Goal: Task Accomplishment & Management: Use online tool/utility

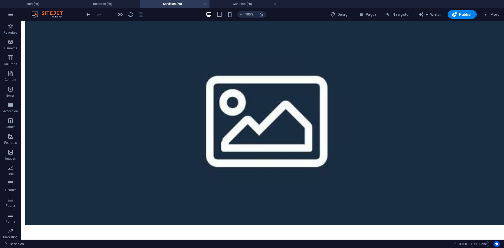
scroll to position [1099, 0]
click at [236, 3] on h4 "Contacto (en)" at bounding box center [244, 4] width 70 height 6
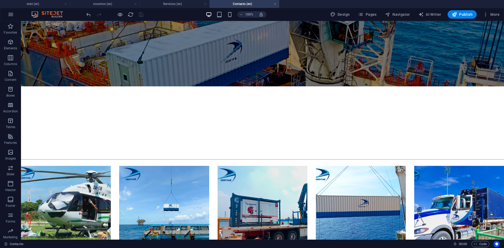
scroll to position [54, 0]
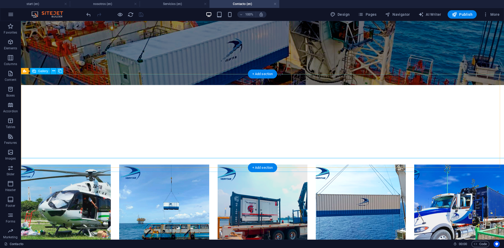
click at [56, 164] on li at bounding box center [66, 209] width 90 height 90
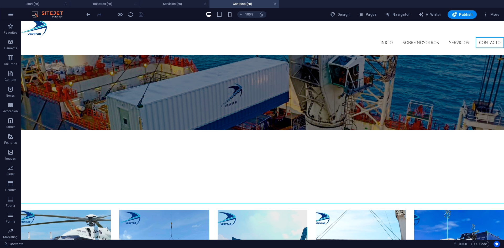
scroll to position [0, 0]
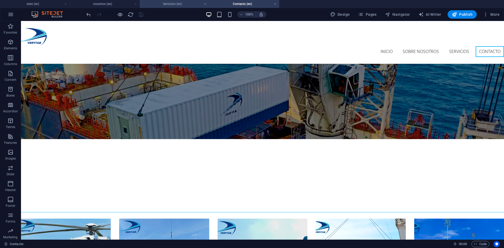
click at [167, 6] on h4 "Servicios (en)" at bounding box center [175, 4] width 70 height 6
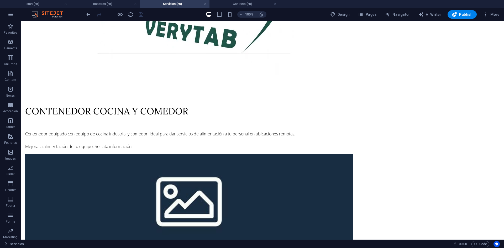
scroll to position [955, 0]
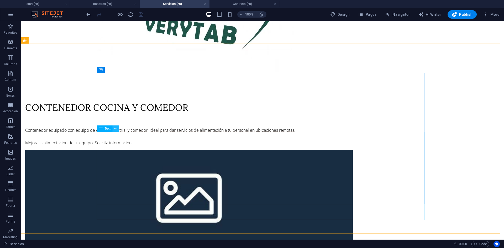
click at [115, 129] on icon at bounding box center [115, 129] width 3 height 6
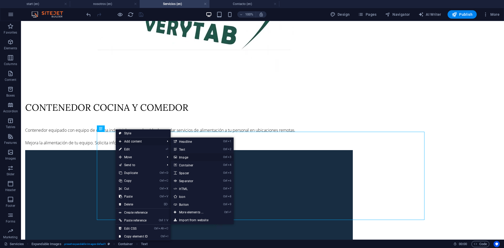
click at [181, 157] on link "Ctrl 3 Image" at bounding box center [192, 157] width 43 height 8
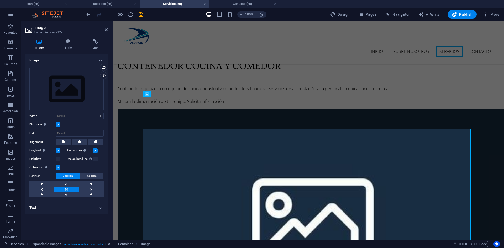
scroll to position [934, 0]
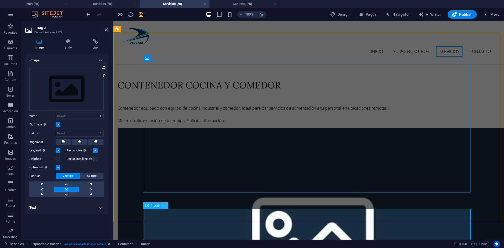
click at [163, 207] on button at bounding box center [165, 205] width 6 height 6
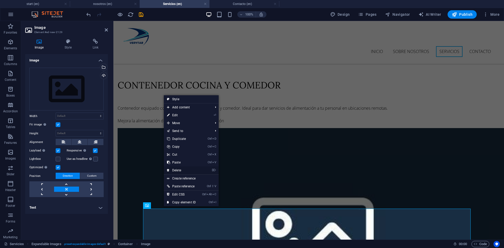
click at [178, 170] on link "⌦ Delete" at bounding box center [181, 170] width 35 height 8
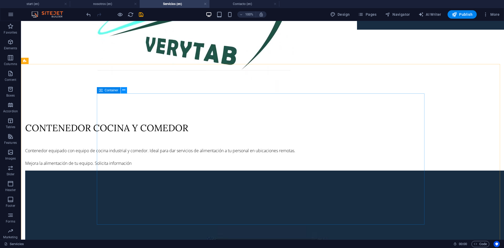
click at [125, 90] on button at bounding box center [124, 90] width 6 height 6
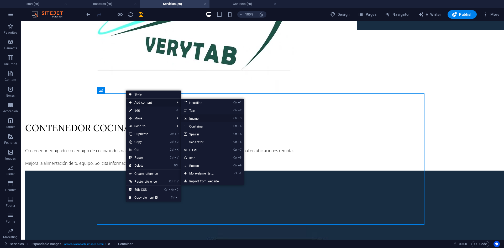
click at [199, 119] on link "Ctrl 3 Image" at bounding box center [202, 118] width 43 height 8
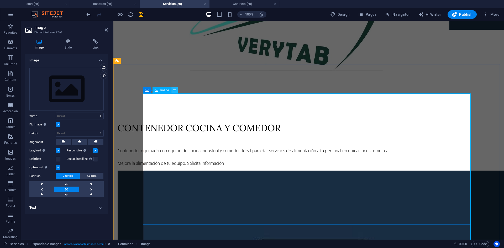
click at [173, 91] on icon at bounding box center [174, 90] width 3 height 6
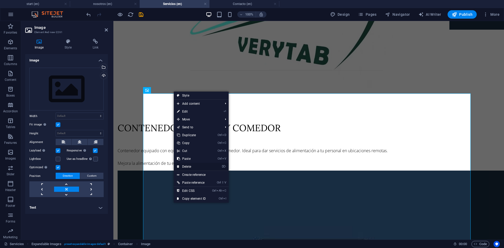
click at [189, 166] on link "⌦ Delete" at bounding box center [191, 167] width 35 height 8
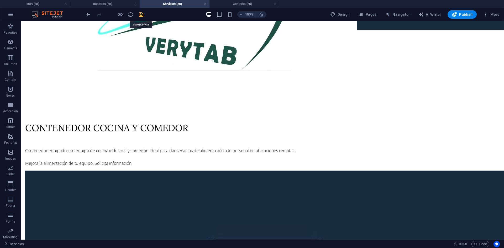
click at [141, 15] on icon "save" at bounding box center [141, 15] width 6 height 6
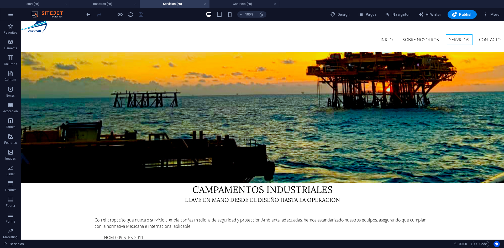
scroll to position [0, 0]
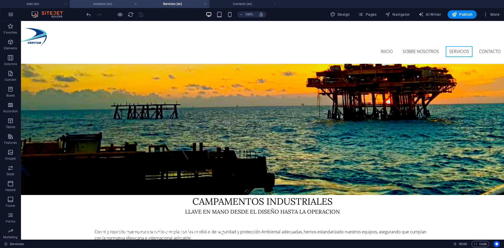
click at [95, 4] on h4 "nosotros (en)" at bounding box center [105, 4] width 70 height 6
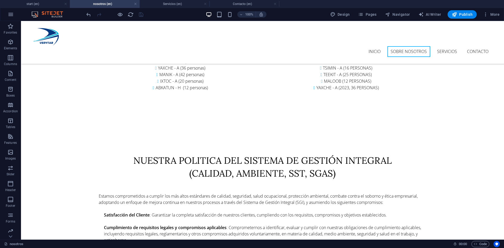
scroll to position [787, 0]
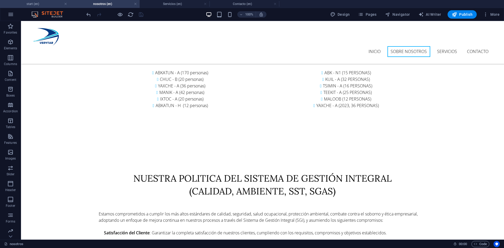
click at [30, 3] on h4 "start (en)" at bounding box center [35, 4] width 70 height 6
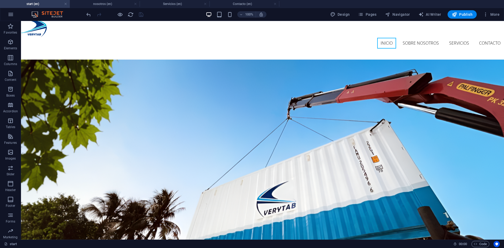
scroll to position [0, 0]
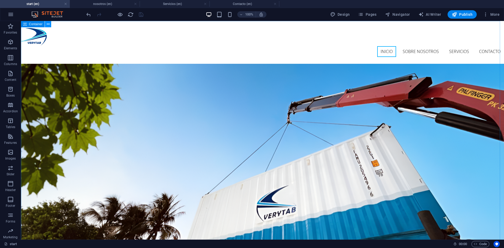
click at [50, 25] on button at bounding box center [48, 24] width 6 height 6
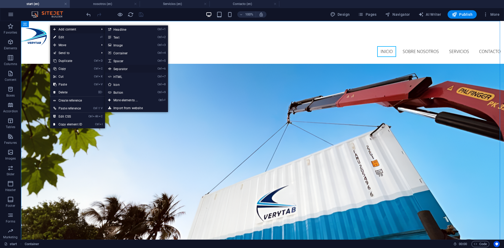
click at [121, 68] on link "Ctrl 6 Separator" at bounding box center [126, 69] width 43 height 8
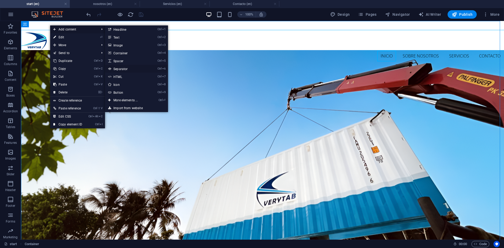
select select "%"
select select "px"
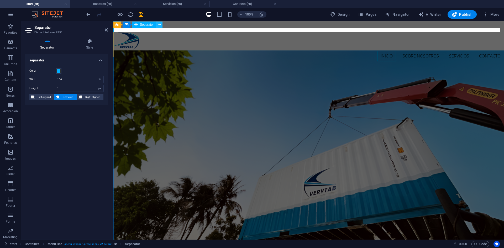
click at [160, 25] on icon at bounding box center [159, 25] width 3 height 6
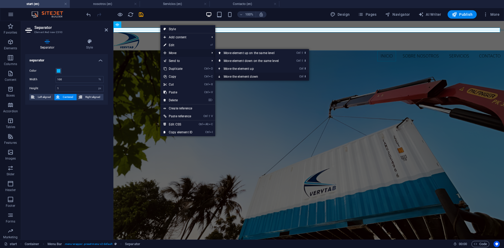
click at [237, 77] on link "Ctrl ⬇ Move the element down" at bounding box center [252, 77] width 74 height 8
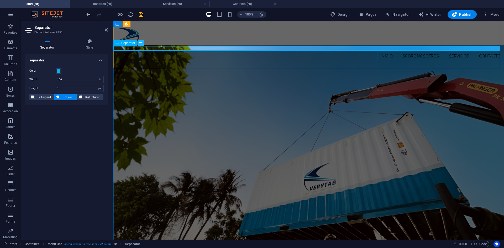
click at [141, 42] on icon at bounding box center [140, 43] width 3 height 6
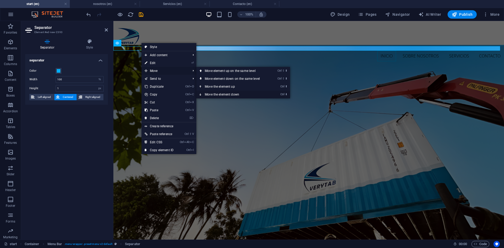
click at [214, 92] on link "Ctrl ⬇ Move the element down" at bounding box center [233, 94] width 74 height 8
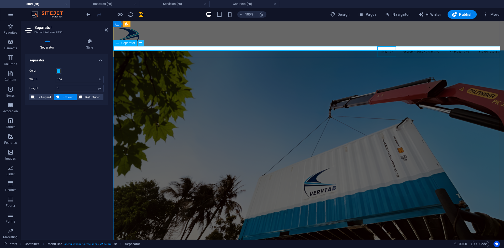
click at [142, 42] on icon at bounding box center [140, 43] width 3 height 6
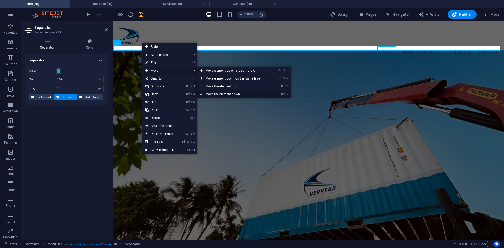
click at [218, 94] on link "Ctrl ⬇ Move the element down" at bounding box center [234, 94] width 74 height 8
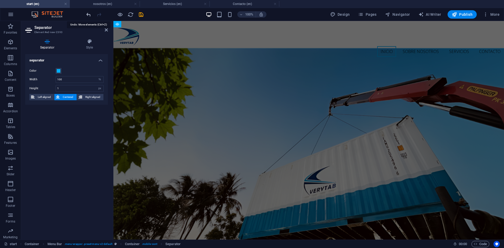
click at [88, 14] on icon "undo" at bounding box center [89, 15] width 6 height 6
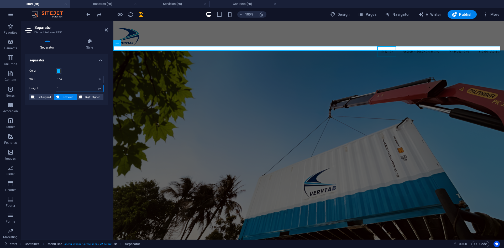
click at [82, 88] on input "1" at bounding box center [79, 88] width 47 height 6
type input "0"
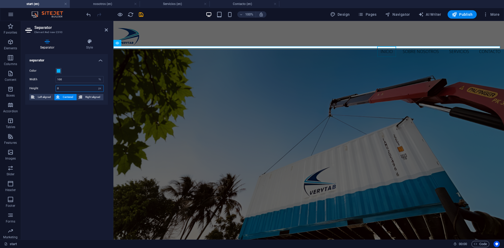
click at [82, 88] on input "0" at bounding box center [79, 88] width 47 height 6
type input "0"
click at [81, 88] on input "number" at bounding box center [79, 88] width 47 height 6
click at [67, 89] on input "0" at bounding box center [79, 88] width 47 height 6
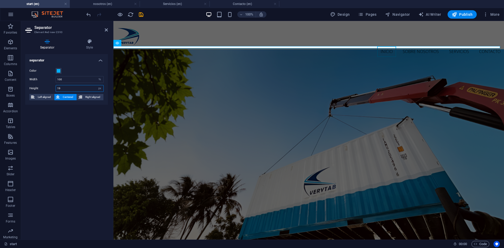
type input "20"
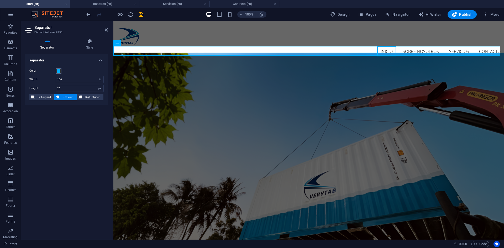
click at [56, 71] on button "Color" at bounding box center [59, 71] width 6 height 6
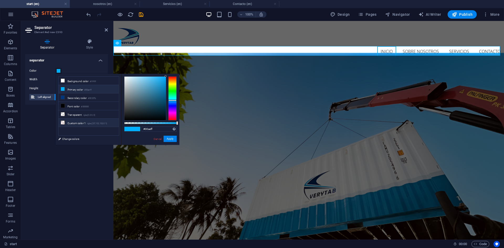
click at [84, 123] on li "Custom color 1 rgba(237,132,132,0.1)" at bounding box center [88, 123] width 60 height 8
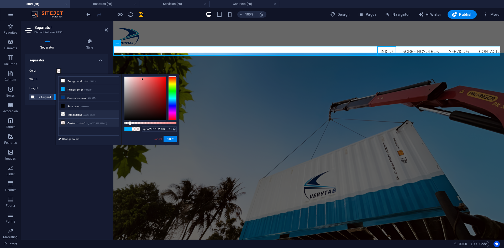
click at [78, 113] on li "Transparent rgba(0,0,0,.0)" at bounding box center [88, 114] width 60 height 8
type input "rgba(0, 0, 0, 0.2)"
drag, startPoint x: 127, startPoint y: 123, endPoint x: 134, endPoint y: 123, distance: 6.8
click at [134, 123] on div at bounding box center [150, 123] width 52 height 2
click at [171, 138] on button "Apply" at bounding box center [169, 139] width 13 height 6
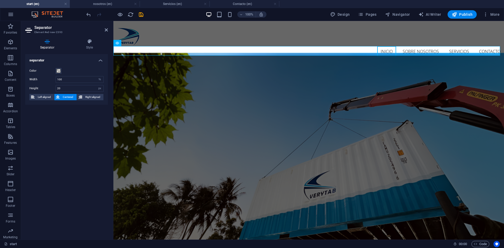
click at [74, 137] on div "separator Color Width 100 px rem % vh vw Height 20 px rem vh vw Left aligned Ce…" at bounding box center [66, 144] width 83 height 181
click at [105, 29] on icon at bounding box center [106, 30] width 3 height 4
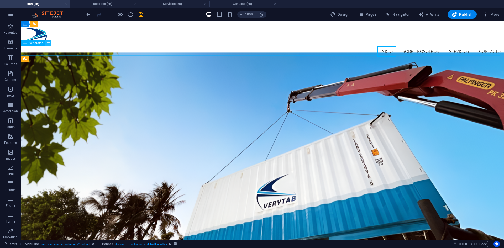
click at [48, 44] on icon at bounding box center [48, 43] width 3 height 6
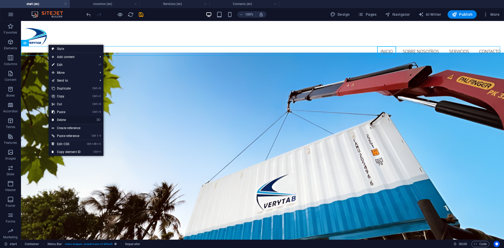
click at [66, 119] on link "⌦ Delete" at bounding box center [66, 120] width 35 height 8
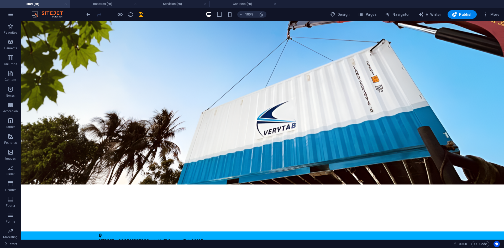
scroll to position [172, 0]
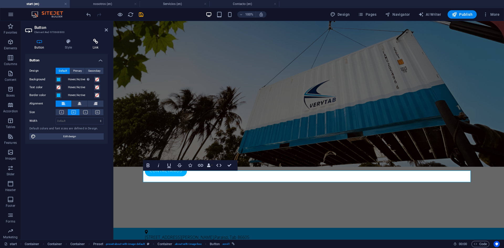
click at [92, 42] on icon at bounding box center [95, 41] width 25 height 5
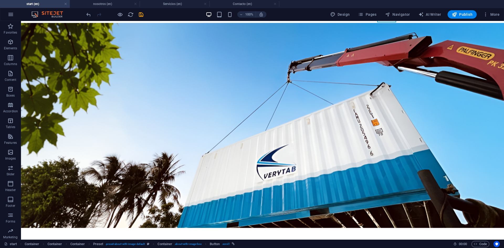
scroll to position [19, 0]
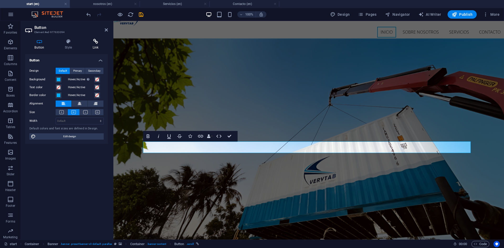
click at [89, 45] on h4 "Link" at bounding box center [95, 44] width 25 height 11
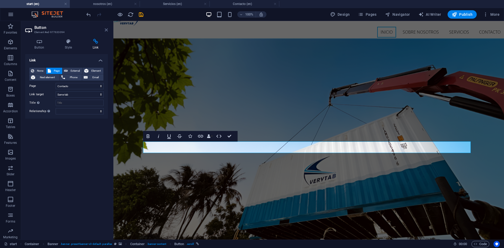
click at [107, 30] on icon at bounding box center [106, 30] width 3 height 4
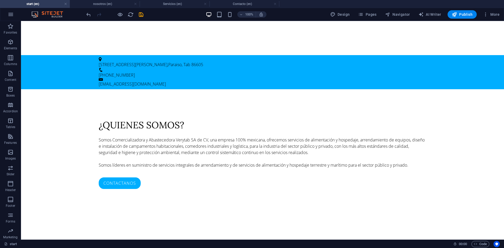
scroll to position [445, 0]
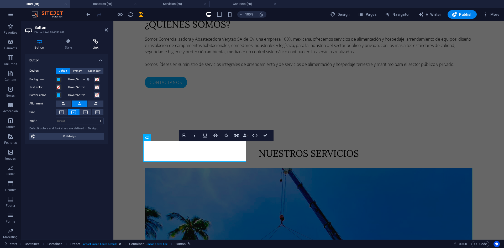
click at [98, 45] on h4 "Link" at bounding box center [95, 44] width 25 height 11
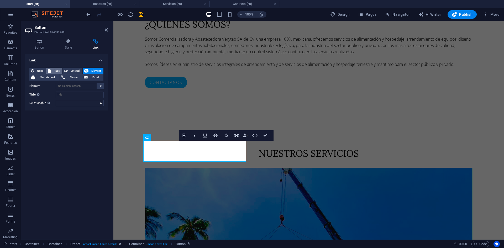
click at [52, 71] on button "Page" at bounding box center [54, 71] width 16 height 6
click at [100, 87] on select "start nosotros Servicios Contacto Subpage Legal Notice Privacy" at bounding box center [80, 86] width 48 height 6
select select "3"
click at [56, 83] on select "start nosotros Servicios Contacto Subpage Legal Notice Privacy" at bounding box center [80, 86] width 48 height 6
click at [76, 93] on select "New tab Same tab Overlay" at bounding box center [80, 94] width 48 height 6
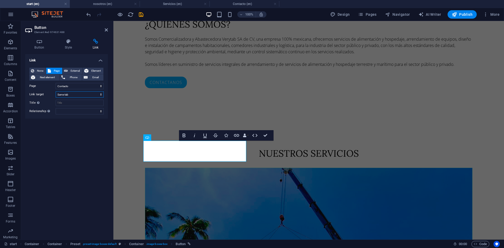
click at [76, 93] on select "New tab Same tab Overlay" at bounding box center [80, 94] width 48 height 6
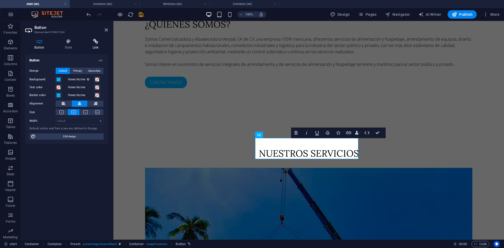
click at [92, 42] on icon at bounding box center [95, 41] width 25 height 5
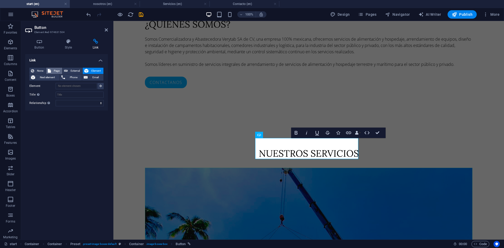
click at [52, 70] on button "Page" at bounding box center [54, 71] width 16 height 6
click at [90, 86] on select "start nosotros Servicios Contacto Subpage Legal Notice Privacy" at bounding box center [80, 86] width 48 height 6
select select "2"
click at [56, 83] on select "start nosotros Servicios Contacto Subpage Legal Notice Privacy" at bounding box center [80, 86] width 48 height 6
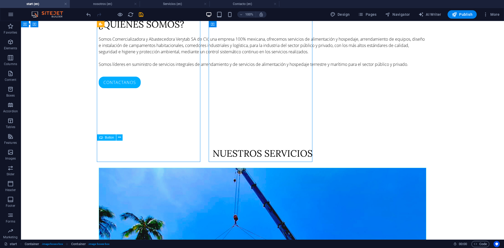
select select "3"
select select
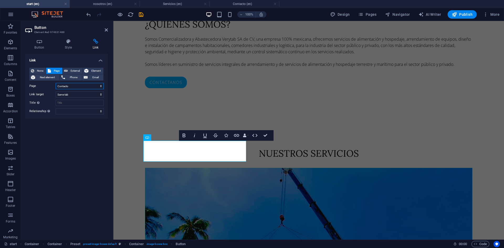
click at [73, 86] on select "start nosotros Servicios Contacto Subpage Legal Notice Privacy" at bounding box center [80, 86] width 48 height 6
select select "2"
click at [56, 83] on select "start nosotros Servicios Contacto Subpage Legal Notice Privacy" at bounding box center [80, 86] width 48 height 6
click at [106, 30] on icon at bounding box center [106, 30] width 3 height 4
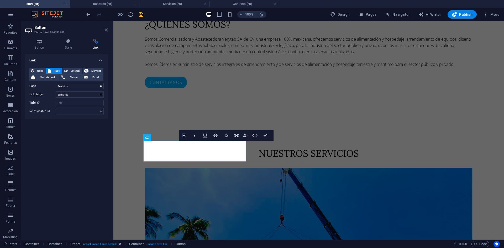
select select "%"
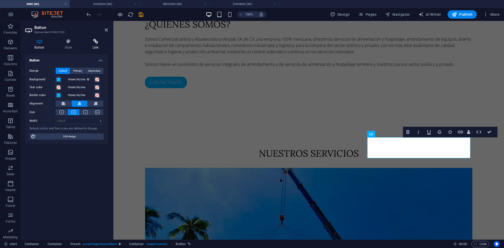
click at [95, 44] on h4 "Link" at bounding box center [95, 44] width 25 height 11
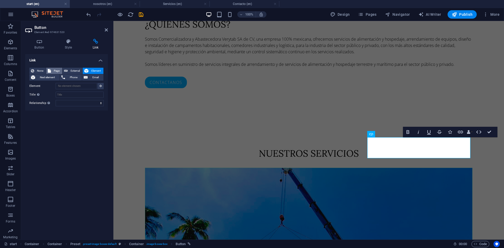
click at [52, 69] on button "Page" at bounding box center [54, 71] width 16 height 6
click at [78, 86] on select "start nosotros Servicios Contacto Subpage Legal Notice Privacy" at bounding box center [80, 86] width 48 height 6
select select "2"
click at [56, 83] on select "start nosotros Servicios Contacto Subpage Legal Notice Privacy" at bounding box center [80, 86] width 48 height 6
click at [88, 111] on select "alternate author bookmark external help license next nofollow noreferrer noopen…" at bounding box center [80, 111] width 48 height 6
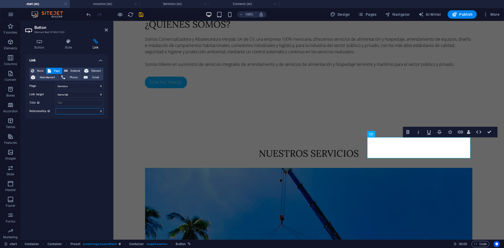
click at [88, 111] on select "alternate author bookmark external help license next nofollow noreferrer noopen…" at bounding box center [80, 111] width 48 height 6
click at [106, 30] on icon at bounding box center [106, 30] width 3 height 4
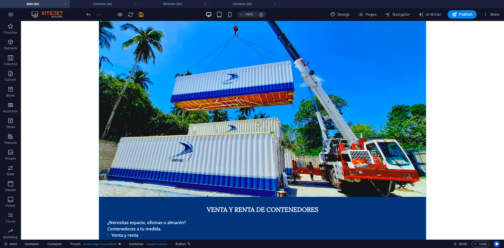
scroll to position [673, 0]
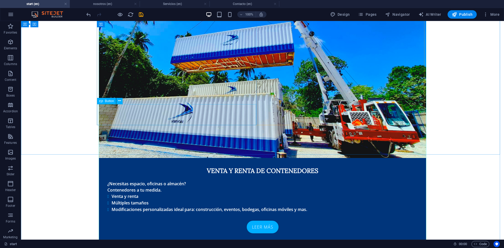
select select
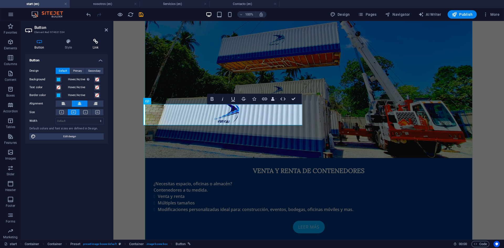
click at [95, 40] on icon at bounding box center [95, 41] width 25 height 5
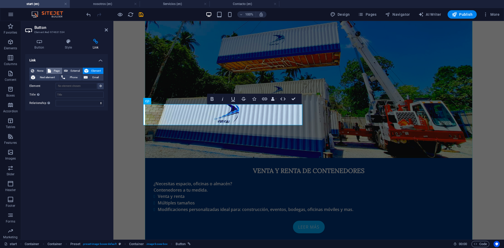
click at [52, 70] on button "Page" at bounding box center [54, 71] width 16 height 6
click at [70, 86] on select "start nosotros Servicios Contacto Subpage Legal Notice Privacy" at bounding box center [80, 86] width 48 height 6
select select "2"
click at [56, 83] on select "start nosotros Servicios Contacto Subpage Legal Notice Privacy" at bounding box center [80, 86] width 48 height 6
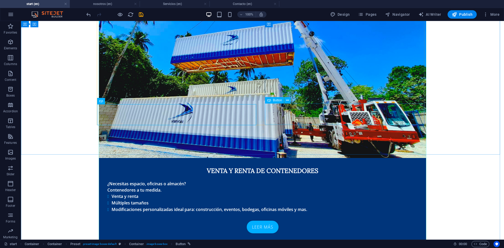
select select
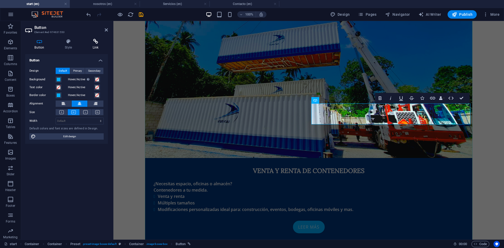
click at [91, 43] on icon at bounding box center [95, 41] width 25 height 5
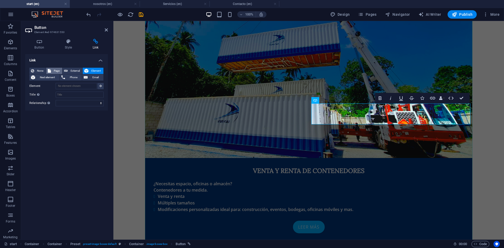
click at [55, 70] on span "Page" at bounding box center [56, 71] width 8 height 6
click at [62, 85] on select "start nosotros Servicios Contacto Subpage Legal Notice Privacy" at bounding box center [80, 86] width 48 height 6
select select "2"
click at [56, 83] on select "start nosotros Servicios Contacto Subpage Legal Notice Privacy" at bounding box center [80, 86] width 48 height 6
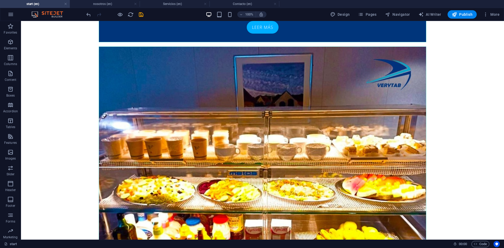
scroll to position [1189, 0]
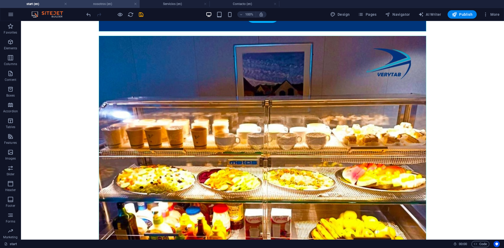
click at [86, 5] on h4 "nosotros (en)" at bounding box center [105, 4] width 70 height 6
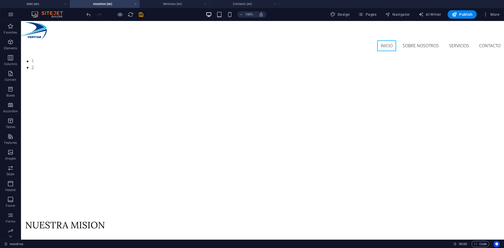
scroll to position [0, 0]
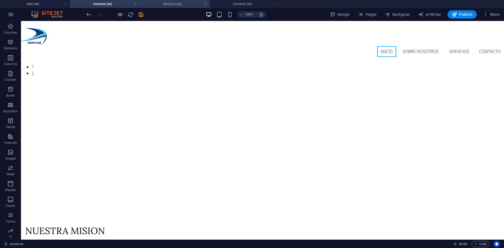
click at [171, 4] on h4 "Servicios (en)" at bounding box center [175, 4] width 70 height 6
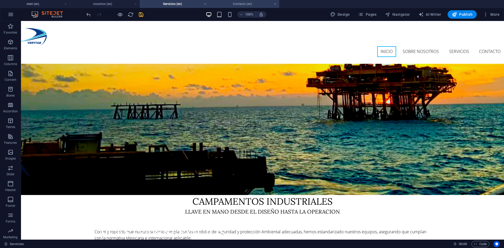
click at [228, 6] on h4 "Contacto (en)" at bounding box center [244, 4] width 70 height 6
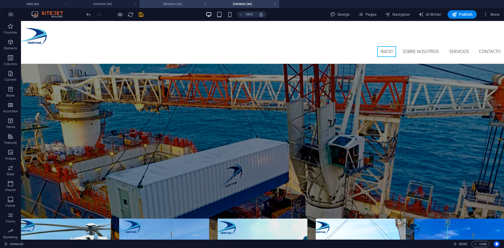
click at [194, 6] on h4 "Servicios (en)" at bounding box center [175, 4] width 70 height 6
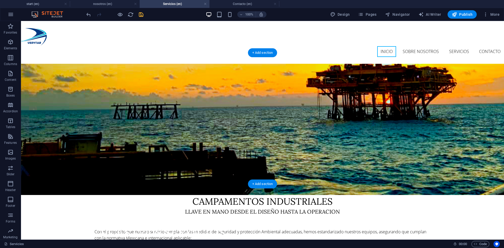
click at [166, 66] on figure at bounding box center [262, 129] width 483 height 131
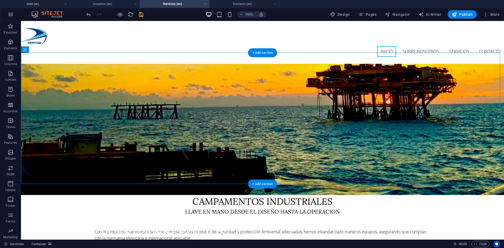
click at [166, 66] on figure at bounding box center [262, 129] width 483 height 131
select select "px"
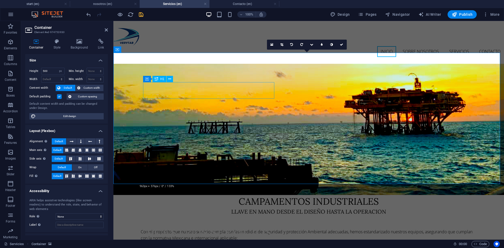
click at [152, 224] on div "Nuestros servicios" at bounding box center [210, 232] width 131 height 17
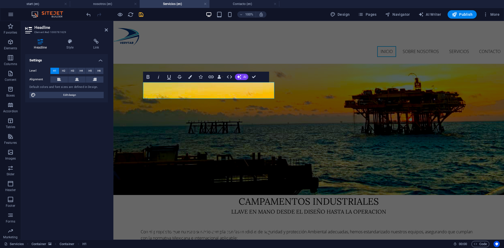
click at [310, 88] on figure at bounding box center [308, 129] width 390 height 131
drag, startPoint x: 255, startPoint y: 77, endPoint x: 202, endPoint y: 56, distance: 57.8
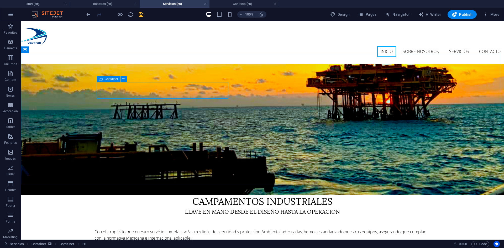
click at [99, 78] on icon at bounding box center [101, 79] width 4 height 6
select select "px"
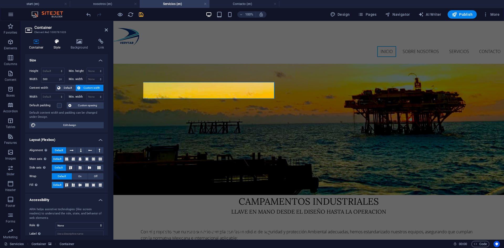
click at [57, 44] on h4 "Style" at bounding box center [58, 44] width 17 height 11
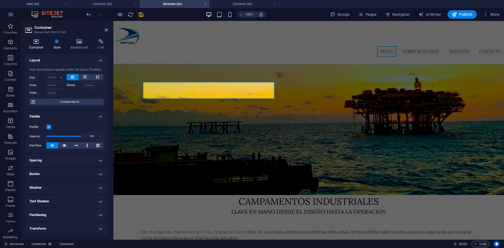
click at [35, 47] on h4 "Container" at bounding box center [37, 44] width 24 height 11
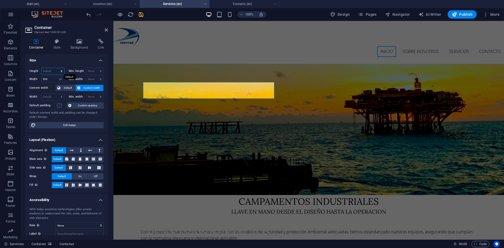
click at [46, 70] on select "Default px rem % vh vw" at bounding box center [52, 71] width 23 height 6
select select "px"
click at [56, 68] on select "Default px rem % vh vw" at bounding box center [52, 71] width 23 height 6
type input "63"
click at [49, 72] on input "63" at bounding box center [52, 71] width 23 height 6
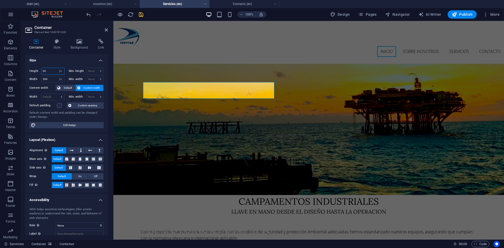
click at [49, 72] on input "63" at bounding box center [52, 71] width 23 height 6
paste input "number"
paste input "0"
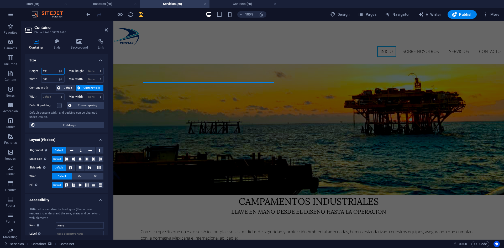
type input "500"
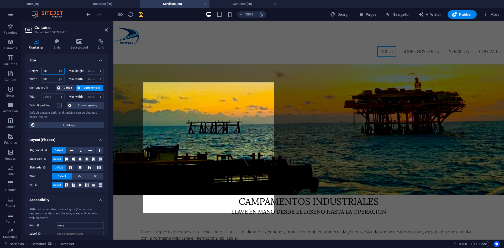
click at [54, 69] on input "500" at bounding box center [52, 71] width 23 height 6
click at [60, 70] on select "Default px rem % vh vw" at bounding box center [60, 71] width 7 height 6
click at [57, 68] on select "Default px rem % vh vw" at bounding box center [60, 71] width 7 height 6
select select "DISABLED_OPTION_VALUE"
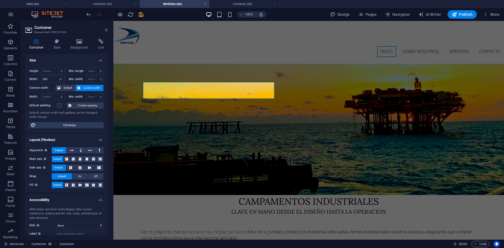
click at [106, 29] on icon at bounding box center [106, 30] width 3 height 4
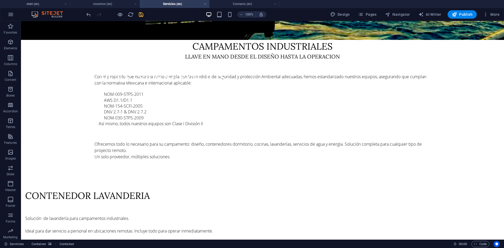
scroll to position [159, 0]
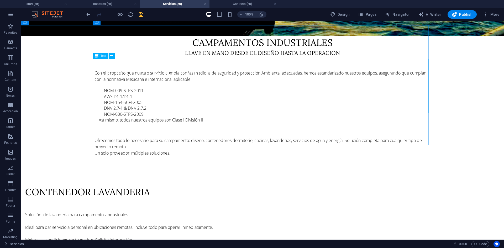
click at [105, 56] on span "Text" at bounding box center [103, 55] width 6 height 3
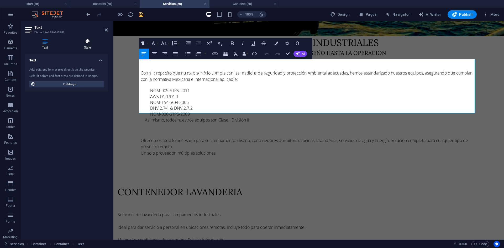
click at [87, 46] on h4 "Style" at bounding box center [87, 44] width 41 height 11
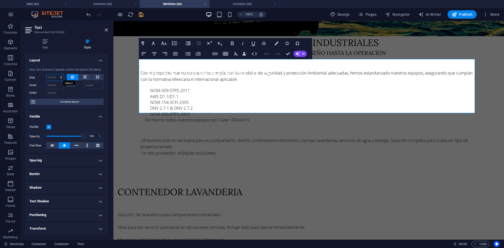
click at [53, 78] on select "Default auto px % 1/1 1/2 1/3 1/4 1/5 1/6 1/7 1/8 1/9 1/10" at bounding box center [55, 77] width 17 height 6
select select "px"
click at [56, 74] on select "Default auto px % 1/1 1/2 1/3 1/4 1/5 1/6 1/7 1/8 1/9 1/10" at bounding box center [55, 77] width 17 height 6
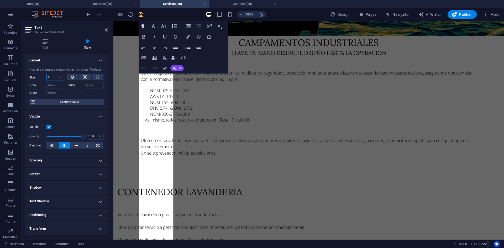
click at [52, 78] on input "0" at bounding box center [55, 77] width 17 height 6
click at [53, 76] on input "0" at bounding box center [55, 77] width 17 height 6
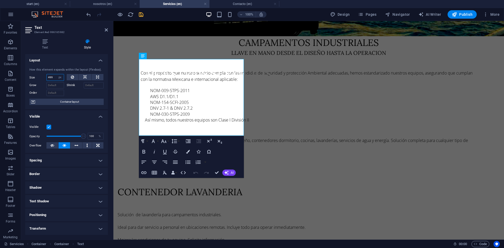
type input "500"
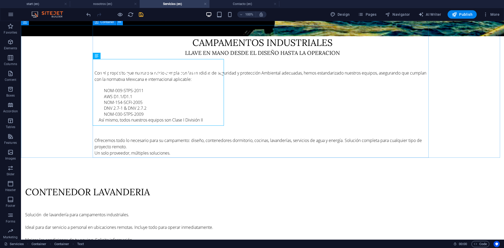
click at [120, 23] on icon at bounding box center [119, 22] width 3 height 6
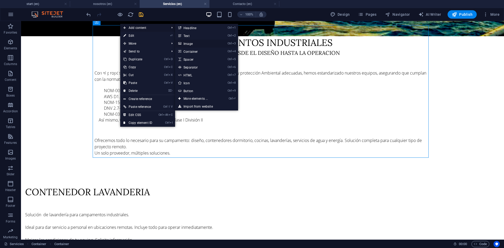
click at [191, 44] on link "Ctrl 3 Image" at bounding box center [196, 44] width 43 height 8
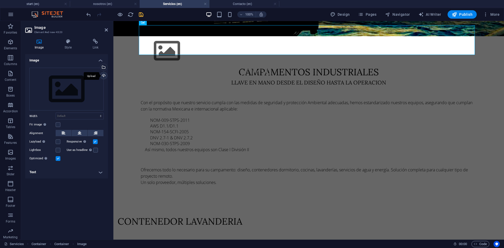
click at [104, 75] on div "Upload" at bounding box center [103, 76] width 8 height 8
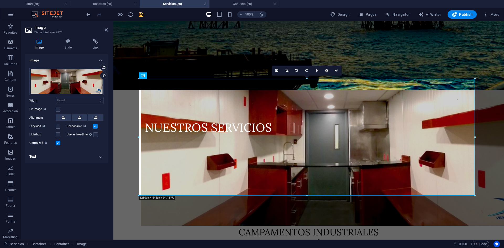
scroll to position [105, 0]
click at [162, 90] on figure at bounding box center [309, 158] width 336 height 136
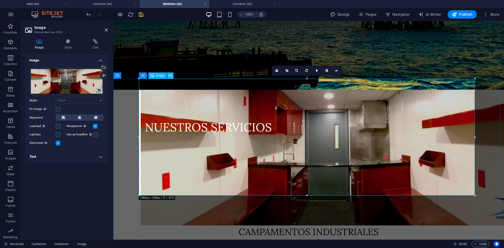
click at [169, 75] on icon at bounding box center [170, 76] width 3 height 6
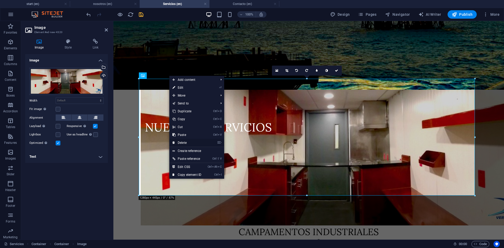
click at [184, 143] on link "⌦ Delete" at bounding box center [186, 143] width 35 height 8
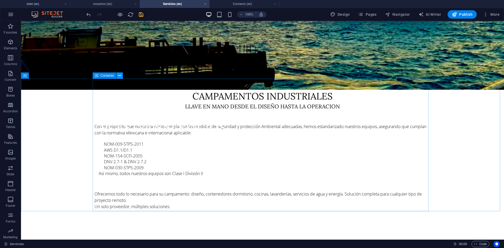
click at [120, 75] on icon at bounding box center [119, 76] width 3 height 6
click at [120, 76] on icon at bounding box center [119, 76] width 3 height 6
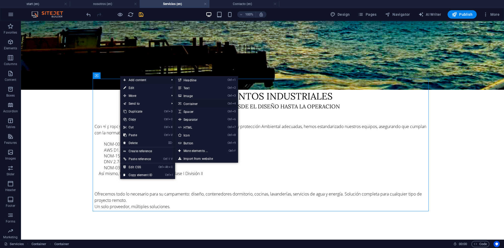
click at [191, 103] on link "Ctrl 4 Container" at bounding box center [196, 104] width 43 height 8
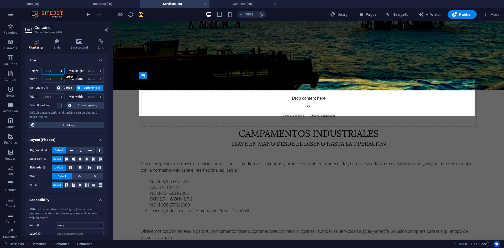
click at [49, 72] on select "Default px rem % vh vw" at bounding box center [52, 71] width 23 height 6
select select "px"
click at [56, 68] on select "Default px rem % vh vw" at bounding box center [52, 71] width 23 height 6
click at [50, 71] on input "142" at bounding box center [52, 71] width 23 height 6
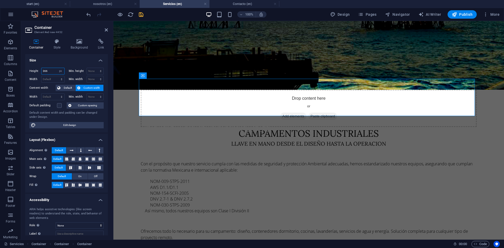
type input "367"
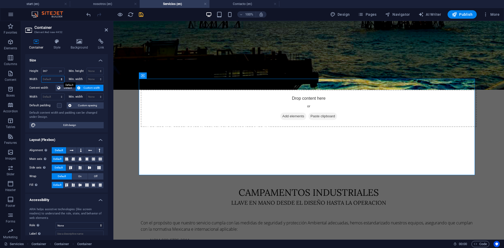
click at [49, 77] on select "Default px rem % em vh vw" at bounding box center [52, 79] width 23 height 6
select select "px"
click at [56, 76] on select "Default px rem % em vh vw" at bounding box center [52, 79] width 23 height 6
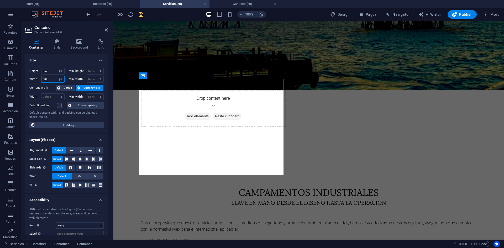
type input "590"
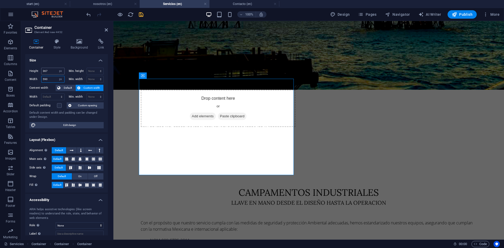
click at [49, 71] on input "367" at bounding box center [52, 71] width 23 height 6
type input "300"
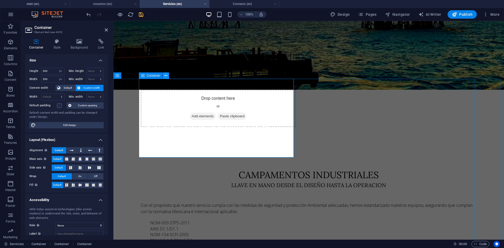
click at [166, 77] on icon at bounding box center [165, 76] width 3 height 6
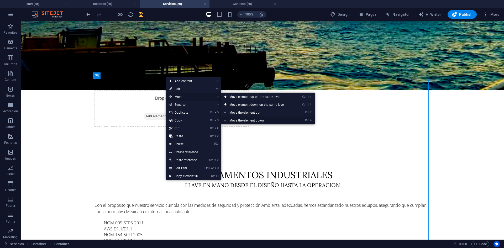
click at [238, 120] on link "Ctrl ⬇ Move the element down" at bounding box center [258, 120] width 74 height 8
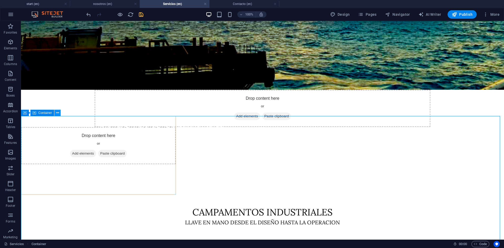
click at [58, 113] on icon at bounding box center [57, 113] width 3 height 6
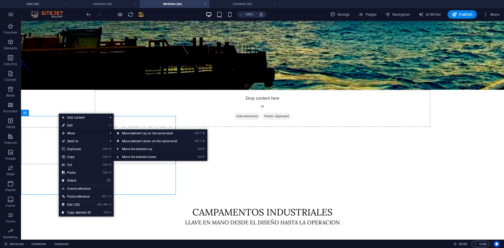
click at [140, 157] on link "Ctrl ⬇ Move the element down" at bounding box center [151, 157] width 74 height 8
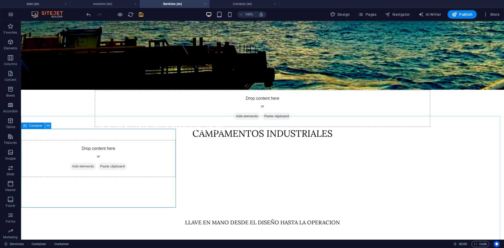
click at [48, 126] on icon at bounding box center [48, 126] width 3 height 6
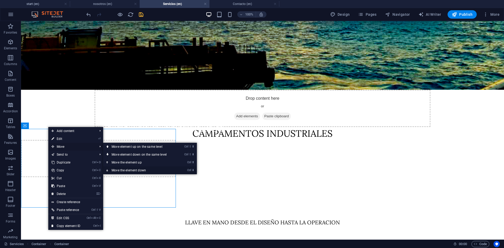
click at [130, 171] on link "Ctrl ⬇ Move the element down" at bounding box center [140, 170] width 74 height 8
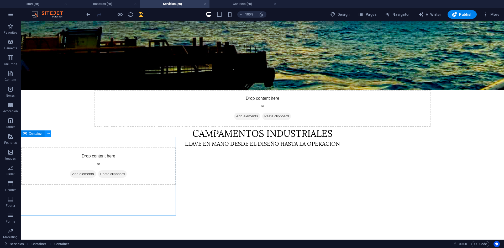
click at [50, 134] on button at bounding box center [48, 133] width 6 height 6
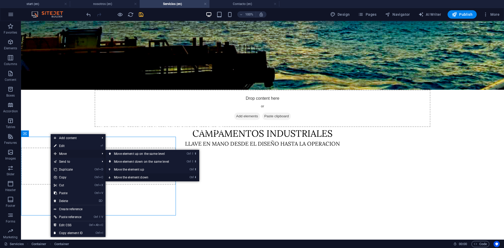
click at [126, 177] on link "Ctrl ⬇ Move the element down" at bounding box center [142, 177] width 74 height 8
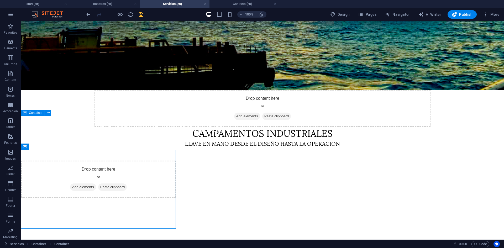
click at [26, 113] on icon at bounding box center [25, 113] width 4 height 6
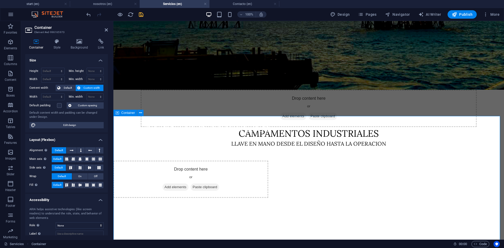
click at [117, 113] on icon at bounding box center [117, 113] width 4 height 6
click at [106, 82] on div "Height Default px rem % vh vw Min. height None px rem % vh vw Width Default px …" at bounding box center [66, 97] width 83 height 69
click at [59, 45] on h4 "Style" at bounding box center [58, 44] width 17 height 11
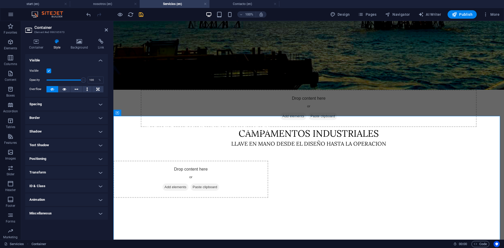
click at [91, 104] on h4 "Spacing" at bounding box center [66, 104] width 83 height 13
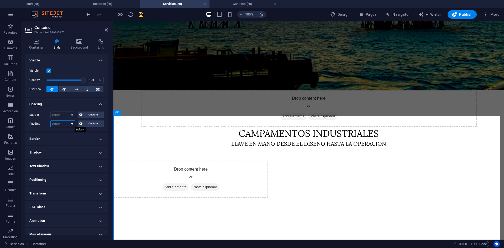
click at [62, 121] on select "Default px rem % vh vw Custom" at bounding box center [63, 124] width 24 height 6
select select "px"
click at [67, 121] on select "Default px rem % vh vw Custom" at bounding box center [63, 124] width 24 height 6
type input "100"
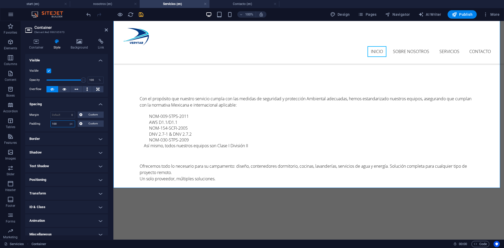
scroll to position [227, 0]
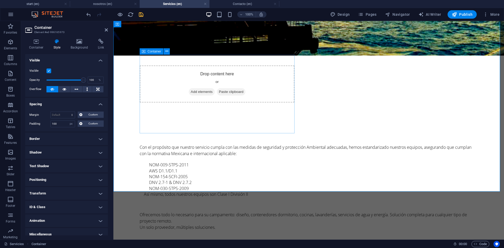
click at [195, 88] on span "Add elements" at bounding box center [202, 91] width 26 height 7
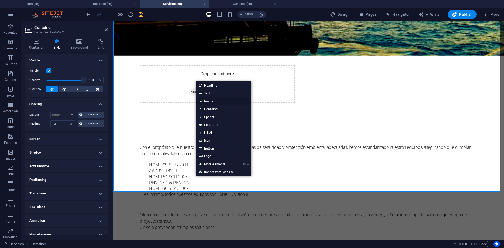
click at [209, 99] on link "Image" at bounding box center [224, 101] width 56 height 8
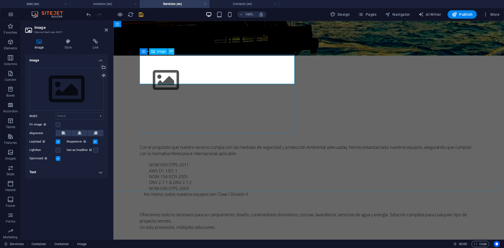
click at [170, 50] on icon at bounding box center [171, 52] width 3 height 6
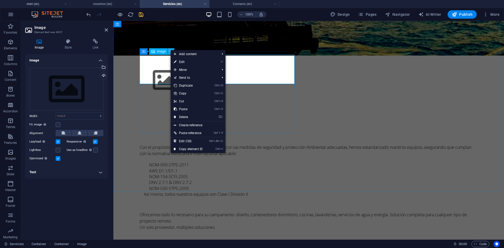
click at [170, 50] on icon at bounding box center [171, 52] width 3 height 6
click at [104, 76] on div "Upload" at bounding box center [103, 76] width 8 height 8
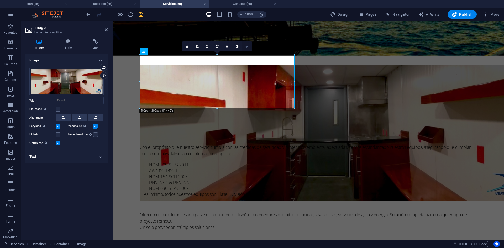
click at [247, 47] on icon at bounding box center [246, 46] width 3 height 3
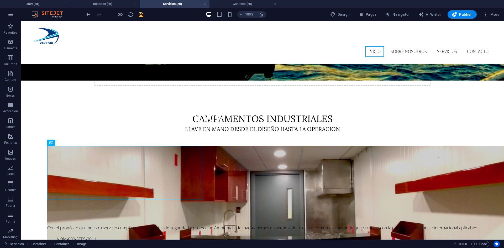
scroll to position [101, 0]
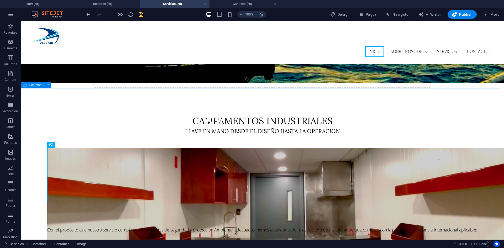
click at [35, 85] on span "Container" at bounding box center [36, 84] width 14 height 3
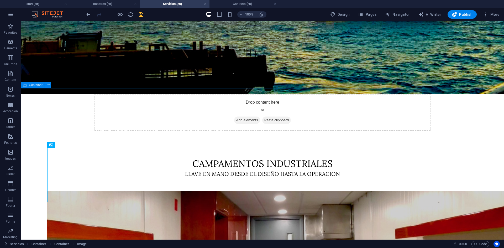
select select "px"
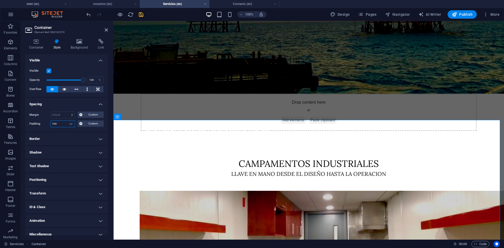
click at [59, 124] on input "100" at bounding box center [63, 124] width 24 height 6
drag, startPoint x: 54, startPoint y: 122, endPoint x: 58, endPoint y: 126, distance: 5.9
click at [58, 126] on input "100" at bounding box center [63, 124] width 24 height 6
click at [57, 125] on input "100" at bounding box center [63, 124] width 24 height 6
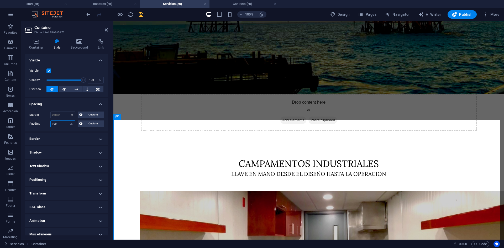
click at [57, 125] on input "100" at bounding box center [63, 124] width 24 height 6
type input "201"
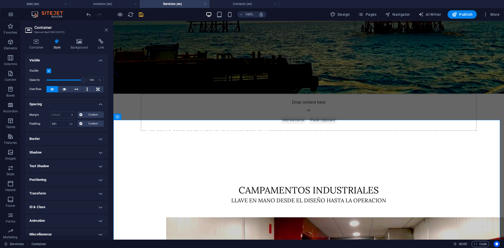
click at [106, 28] on icon at bounding box center [106, 30] width 3 height 4
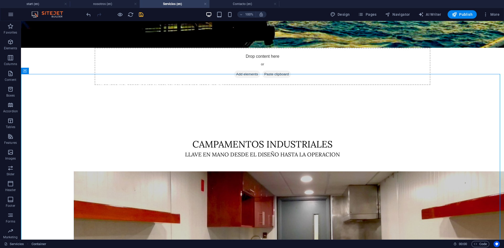
scroll to position [145, 0]
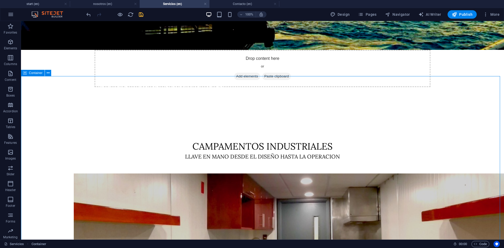
click at [35, 74] on span "Container" at bounding box center [36, 72] width 14 height 3
select select "px"
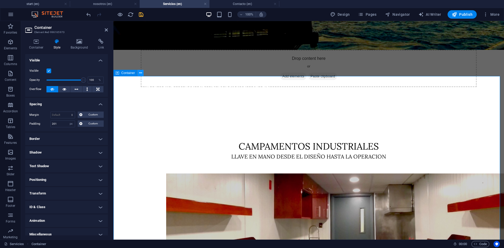
click at [140, 72] on icon at bounding box center [140, 73] width 3 height 6
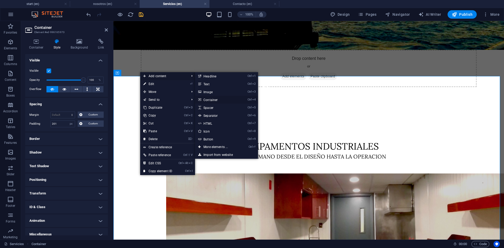
click at [212, 100] on link "Ctrl 4 Container" at bounding box center [216, 100] width 43 height 8
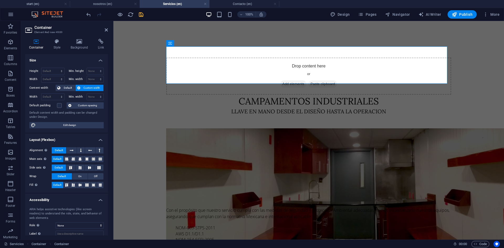
scroll to position [230, 0]
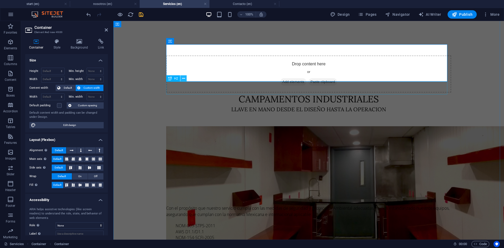
click at [183, 78] on icon at bounding box center [183, 79] width 3 height 6
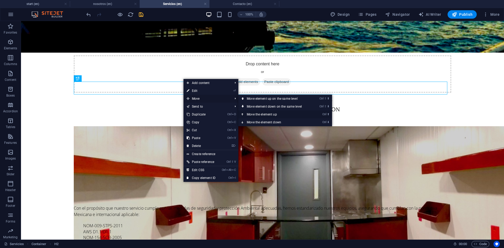
click at [260, 112] on link "Ctrl ⬆ Move the element up" at bounding box center [275, 114] width 74 height 8
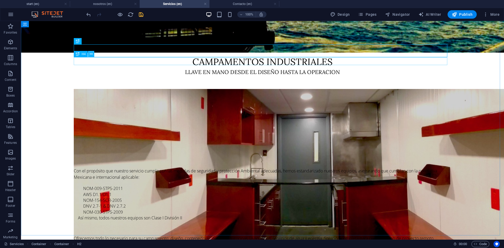
click at [90, 54] on icon at bounding box center [91, 54] width 3 height 6
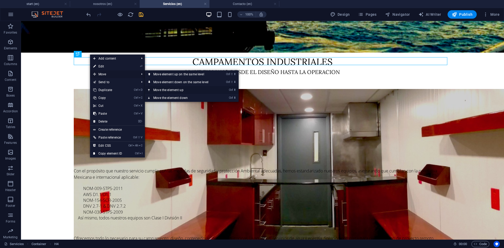
click at [179, 90] on link "Ctrl ⬆ Move the element up" at bounding box center [182, 90] width 74 height 8
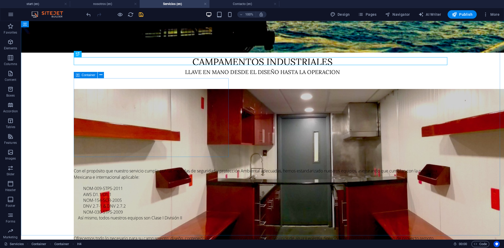
click at [78, 74] on icon at bounding box center [78, 75] width 4 height 6
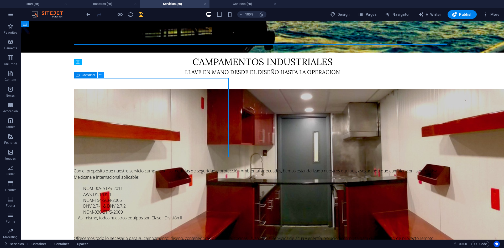
click at [103, 74] on button at bounding box center [101, 75] width 6 height 6
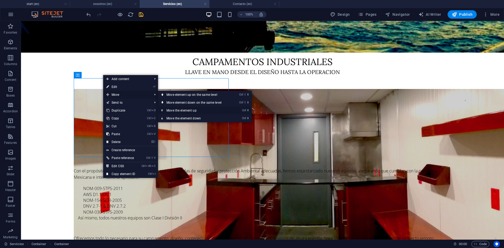
click at [195, 111] on link "Ctrl ⬆ Move the element up" at bounding box center [195, 110] width 74 height 8
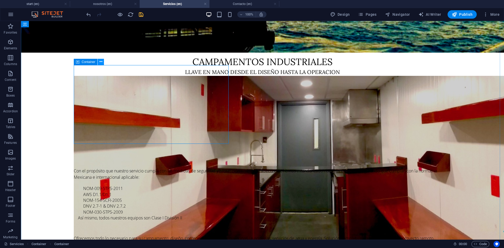
click at [100, 62] on icon at bounding box center [100, 62] width 3 height 6
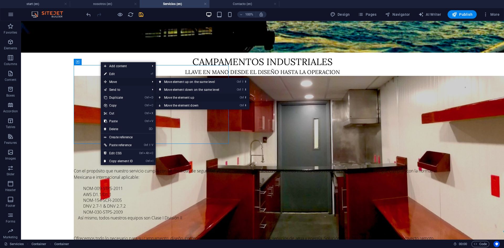
click at [181, 97] on link "Ctrl ⬆ Move the element up" at bounding box center [193, 98] width 74 height 8
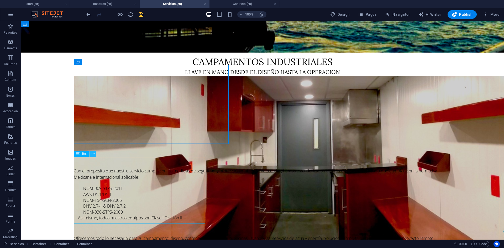
click at [93, 154] on icon at bounding box center [93, 154] width 3 height 6
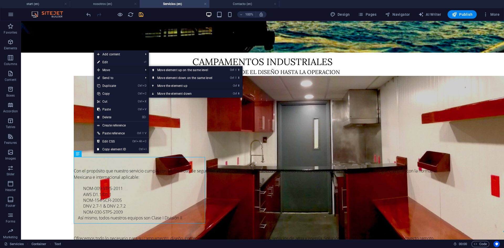
click at [179, 84] on link "Ctrl ⬆ Move the element up" at bounding box center [186, 86] width 74 height 8
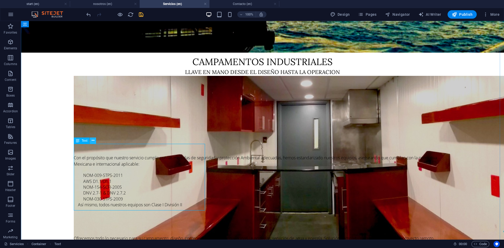
click at [92, 139] on icon at bounding box center [93, 141] width 3 height 6
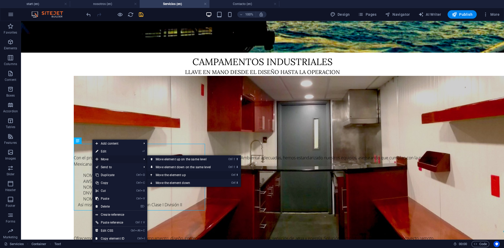
click at [159, 174] on link "Ctrl ⬆ Move the element up" at bounding box center [184, 175] width 74 height 8
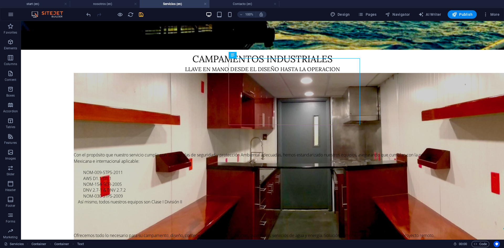
scroll to position [236, 0]
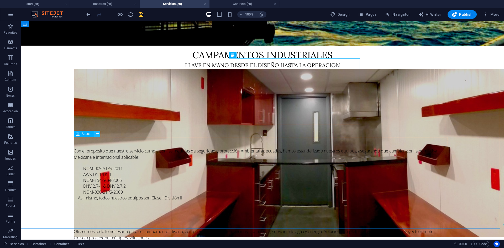
click at [96, 135] on icon at bounding box center [97, 134] width 3 height 6
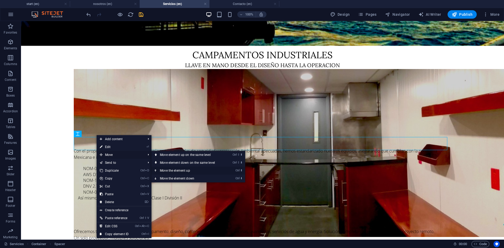
click at [179, 170] on link "Ctrl ⬆ Move the element up" at bounding box center [188, 171] width 74 height 8
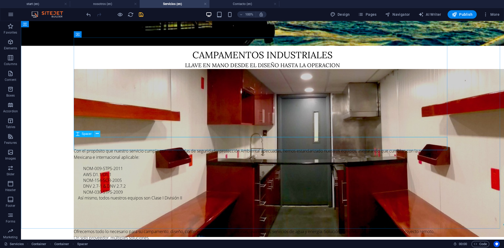
click at [96, 134] on icon at bounding box center [97, 134] width 3 height 6
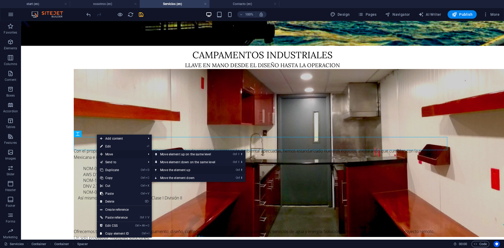
click at [175, 169] on link "Ctrl ⬆ Move the element up" at bounding box center [189, 170] width 74 height 8
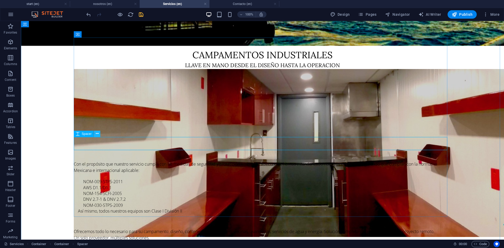
click at [96, 134] on icon at bounding box center [97, 134] width 3 height 6
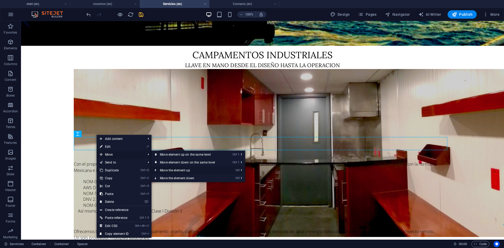
click at [171, 170] on link "Ctrl ⬆ Move the element up" at bounding box center [188, 170] width 74 height 8
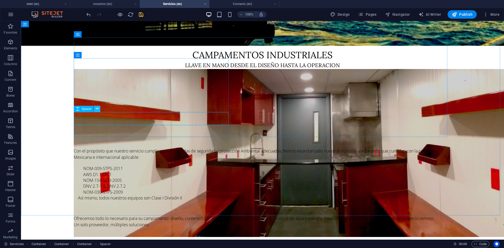
click at [97, 108] on icon at bounding box center [97, 109] width 3 height 6
click at [98, 111] on icon at bounding box center [97, 109] width 3 height 6
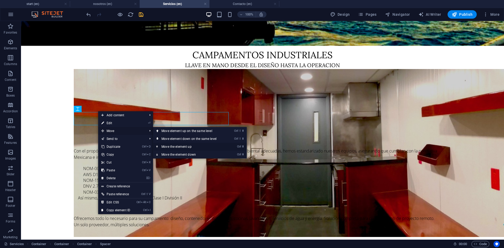
click at [174, 146] on link "Ctrl ⬆ Move the element up" at bounding box center [190, 147] width 74 height 8
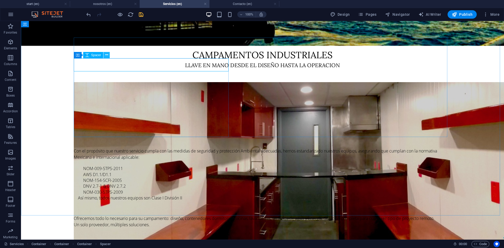
click at [105, 55] on icon at bounding box center [106, 55] width 3 height 6
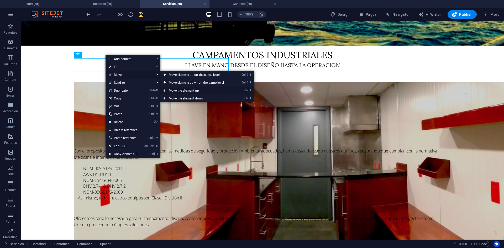
click at [197, 89] on link "Ctrl ⬆ Move the element up" at bounding box center [197, 91] width 74 height 8
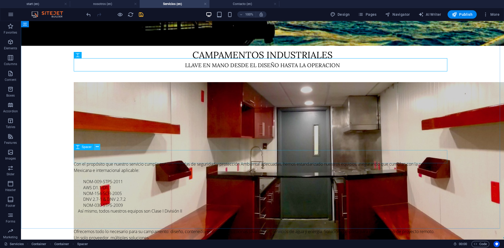
click at [97, 148] on icon at bounding box center [97, 147] width 3 height 6
